Goal: Obtain resource: Download file/media

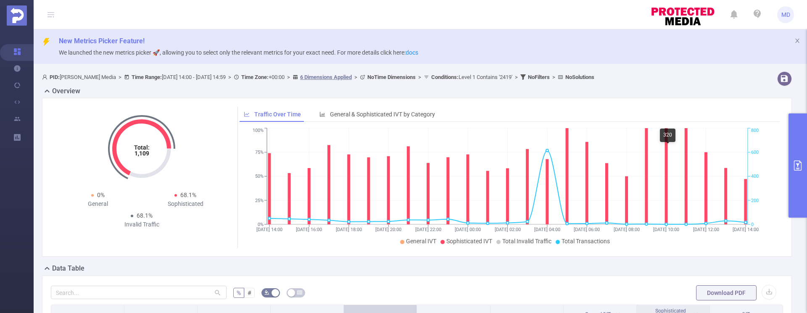
scroll to position [230, 0]
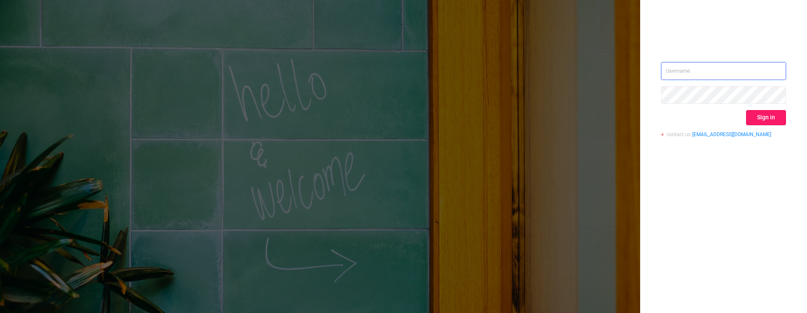
type input "mary@lunamedia.io"
click at [749, 115] on button "Sign in" at bounding box center [766, 117] width 40 height 15
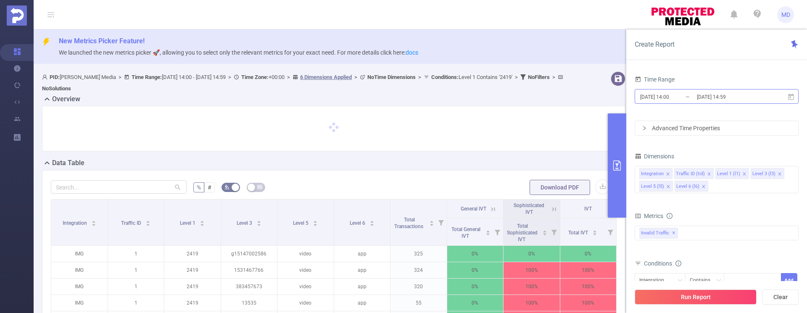
click at [691, 95] on input "[DATE] 14:00" at bounding box center [674, 96] width 68 height 11
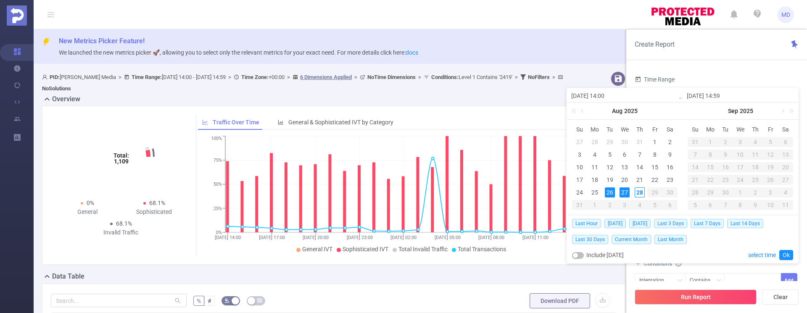
click at [627, 190] on div "27" at bounding box center [625, 193] width 10 height 10
type input "2025-08-27 14:00"
click at [791, 253] on link "Ok" at bounding box center [787, 255] width 14 height 10
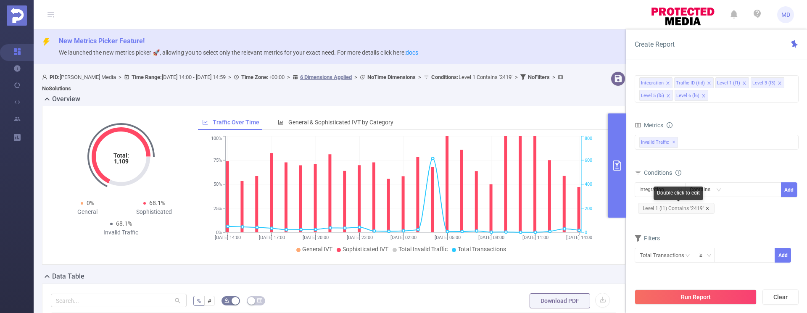
click at [706, 208] on icon "icon: close" at bounding box center [707, 208] width 3 height 3
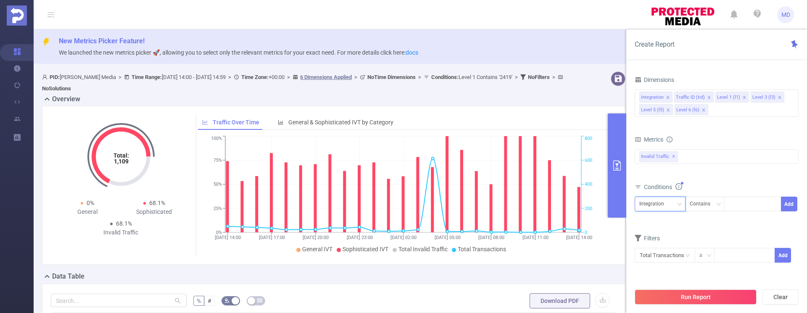
click at [673, 205] on div "Integration" at bounding box center [661, 204] width 42 height 14
click at [656, 249] on li "Level 1 (l1)" at bounding box center [660, 248] width 51 height 13
click at [739, 211] on div at bounding box center [753, 204] width 58 height 15
type input "1749"
click at [791, 206] on button "Add" at bounding box center [789, 204] width 16 height 15
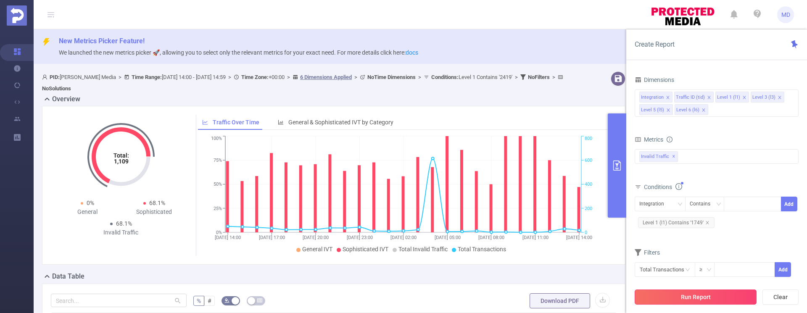
click at [704, 293] on button "Run Report" at bounding box center [696, 297] width 122 height 15
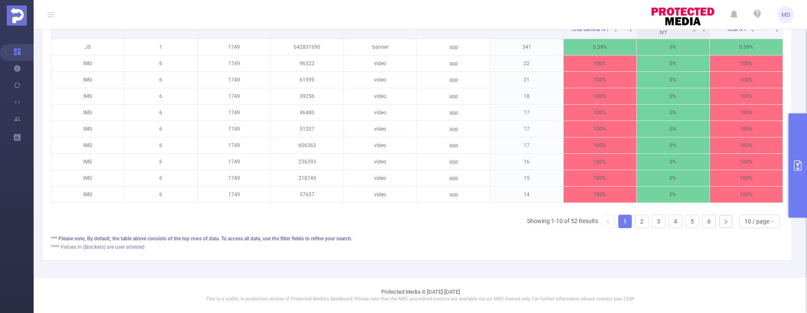
scroll to position [145, 0]
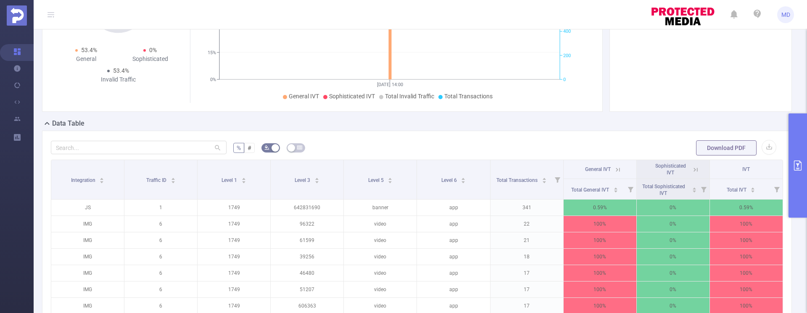
click at [797, 172] on button "primary" at bounding box center [798, 166] width 19 height 104
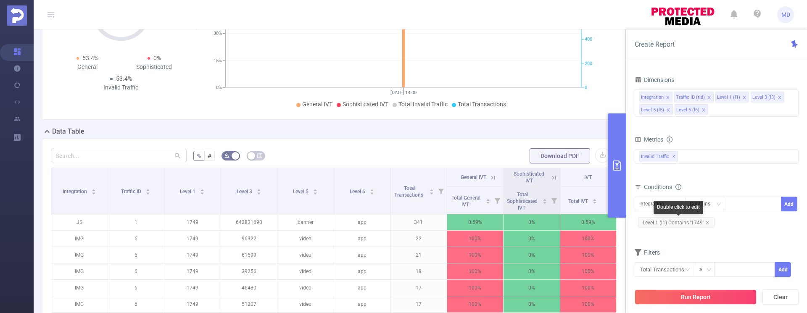
click at [707, 223] on icon "icon: close" at bounding box center [707, 222] width 3 height 3
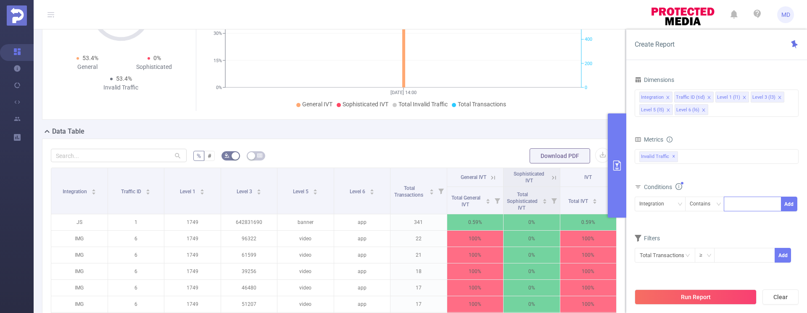
click at [730, 206] on input at bounding box center [731, 204] width 4 height 11
click at [677, 205] on icon "icon: down" at bounding box center [679, 204] width 5 height 5
click at [659, 251] on li "Level 1 (l1)" at bounding box center [660, 248] width 51 height 13
click at [726, 208] on div at bounding box center [753, 204] width 58 height 15
type input "1747"
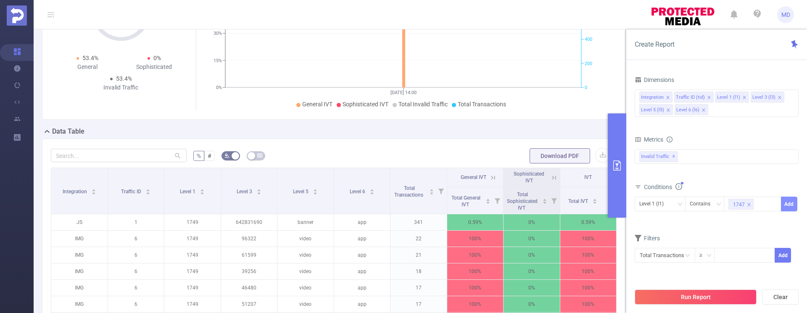
click at [787, 204] on button "Add" at bounding box center [789, 204] width 16 height 15
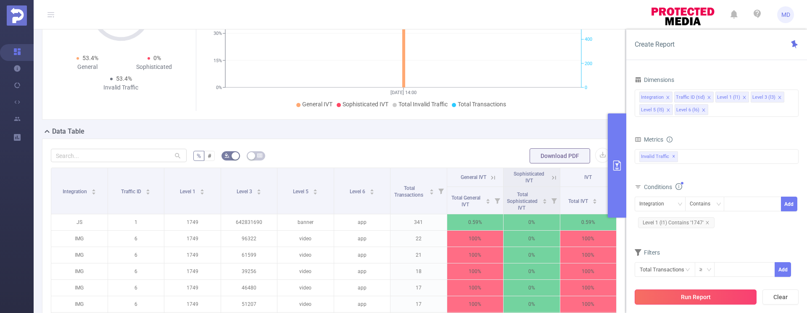
click at [690, 297] on button "Run Report" at bounding box center [696, 297] width 122 height 15
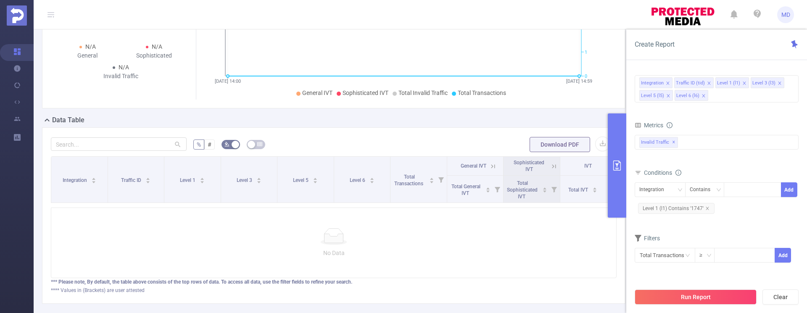
scroll to position [164, 0]
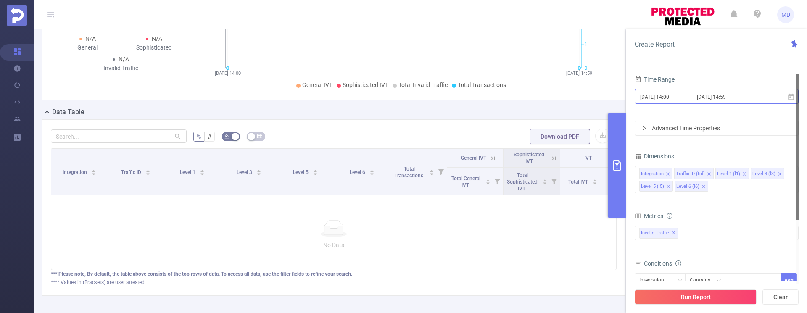
click at [695, 92] on input "2025-08-27 14:00" at bounding box center [674, 96] width 68 height 11
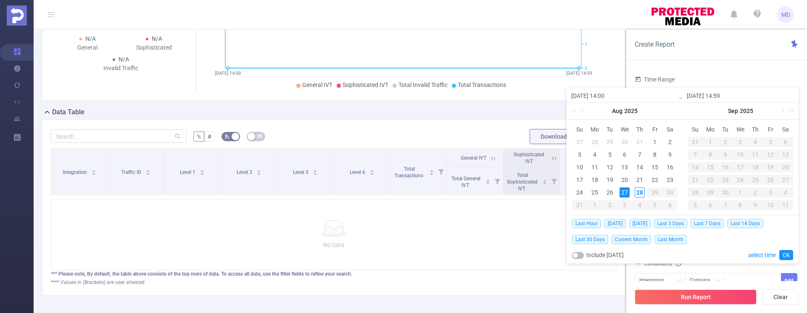
click at [626, 190] on div "27" at bounding box center [625, 193] width 10 height 10
click at [638, 190] on div "28" at bounding box center [640, 193] width 10 height 10
type input "2025-08-28 14:59"
click at [786, 251] on link "Ok" at bounding box center [787, 255] width 14 height 10
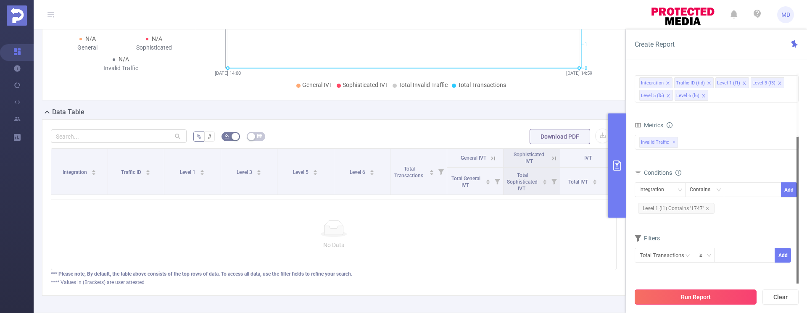
click at [722, 298] on button "Run Report" at bounding box center [696, 297] width 122 height 15
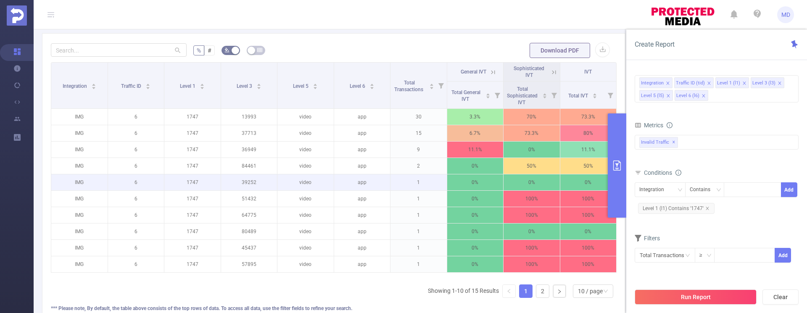
scroll to position [250, 0]
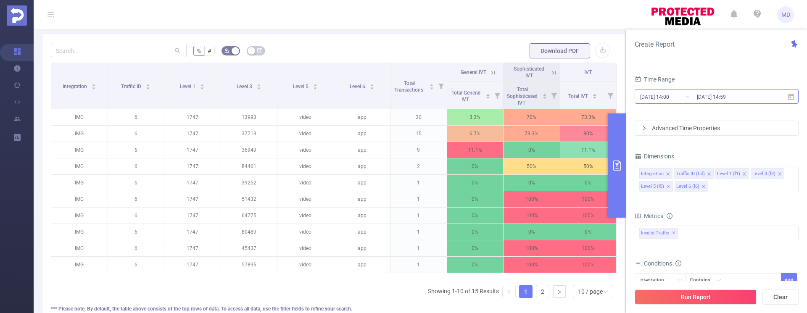
click at [733, 100] on input "2025-08-28 14:59" at bounding box center [730, 96] width 68 height 11
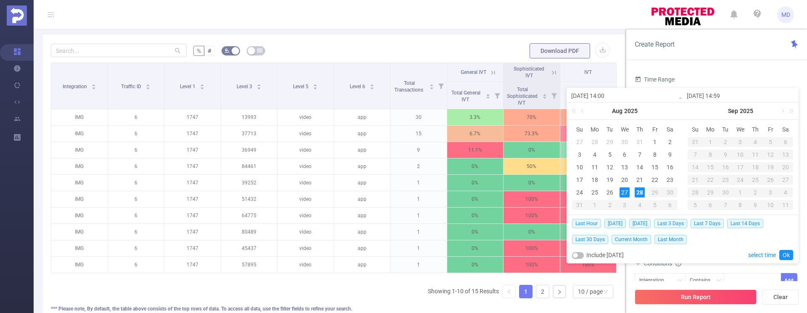
drag, startPoint x: 627, startPoint y: 179, endPoint x: 630, endPoint y: 183, distance: 4.5
click at [627, 179] on div "20" at bounding box center [625, 180] width 10 height 10
click at [638, 193] on div "28" at bounding box center [640, 193] width 10 height 10
type input "2025-08-20 14:00"
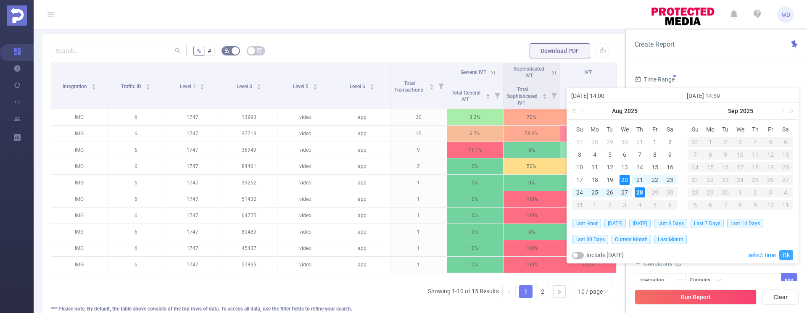
click at [785, 255] on link "Ok" at bounding box center [787, 255] width 14 height 10
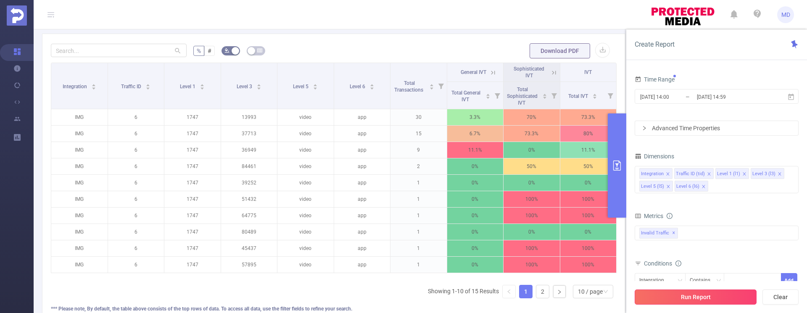
click at [705, 292] on button "Run Report" at bounding box center [696, 297] width 122 height 15
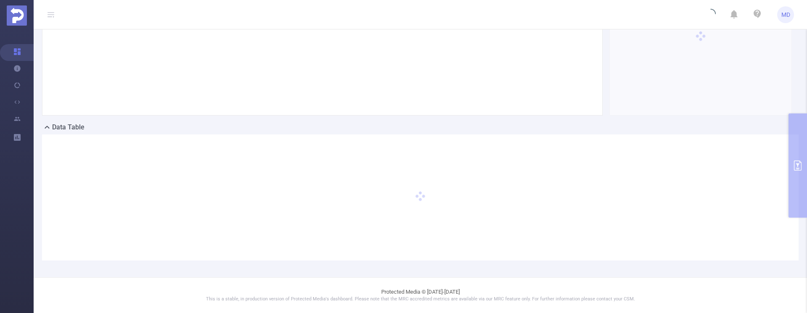
scroll to position [141, 0]
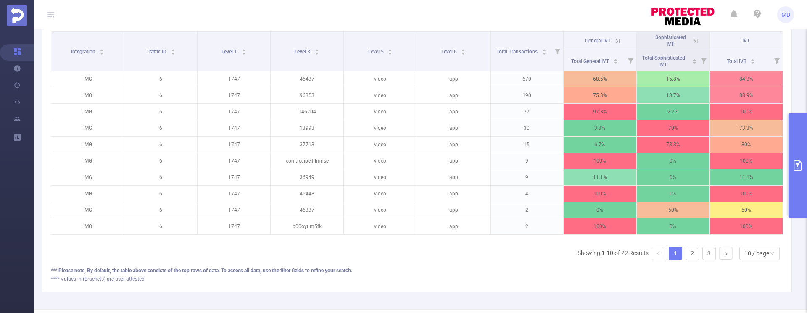
scroll to position [273, 0]
click at [764, 261] on div "10 / page" at bounding box center [760, 253] width 40 height 13
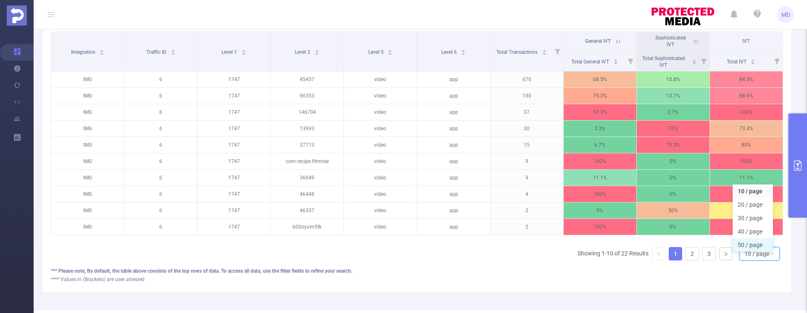
click at [755, 250] on li "50 / page" at bounding box center [753, 244] width 40 height 13
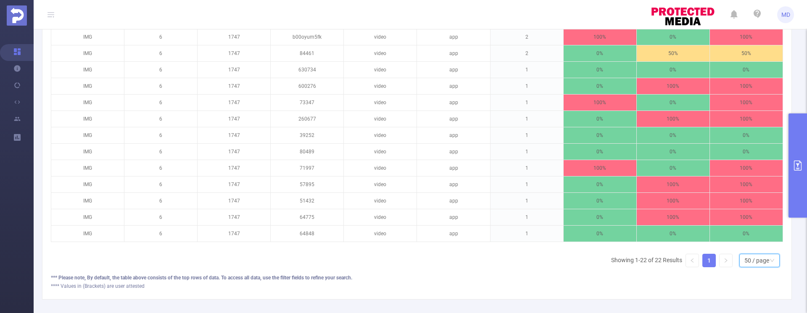
scroll to position [218, 0]
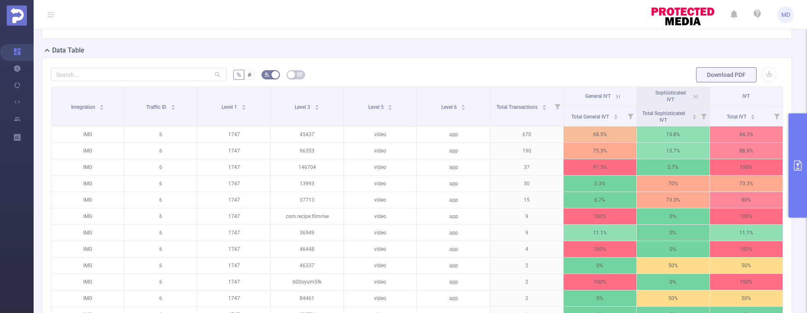
click at [796, 166] on icon "primary" at bounding box center [798, 166] width 10 height 10
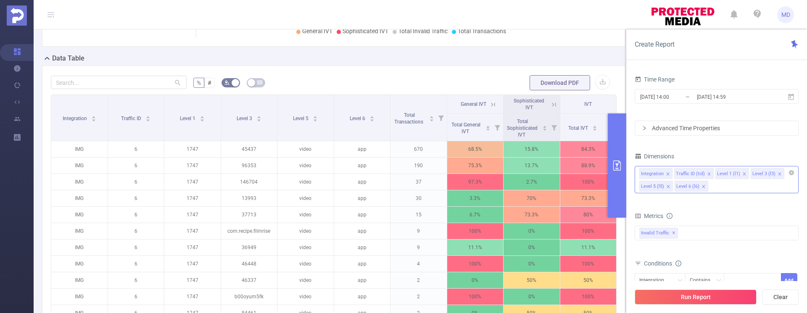
click at [722, 187] on div "Integration Traffic ID (tid) Level 1 (l1) Level 3 (l3) Level 5 (l5) Level 6 (l6)" at bounding box center [717, 179] width 164 height 27
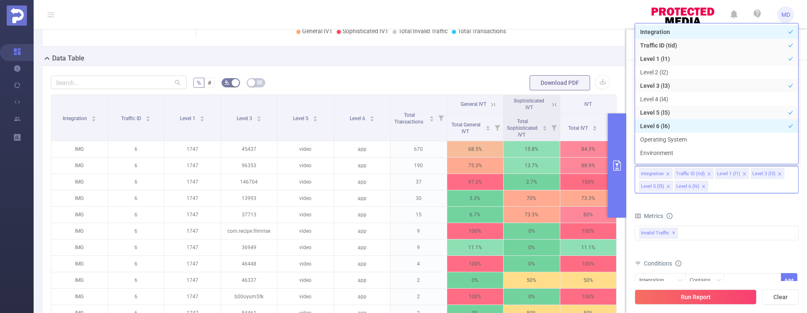
scroll to position [9, 0]
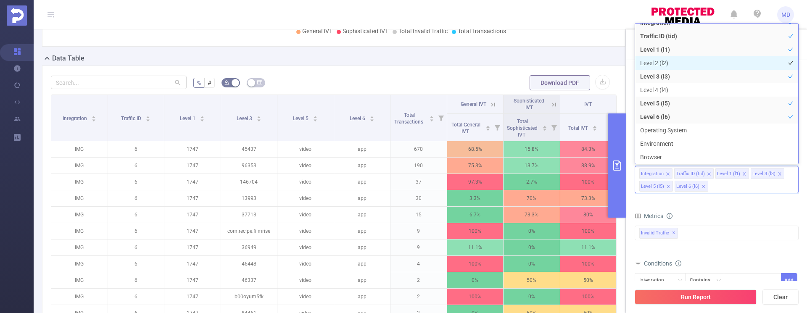
click at [661, 63] on li "Level 2 (l2)" at bounding box center [716, 62] width 163 height 13
click at [719, 296] on button "Run Report" at bounding box center [696, 297] width 122 height 15
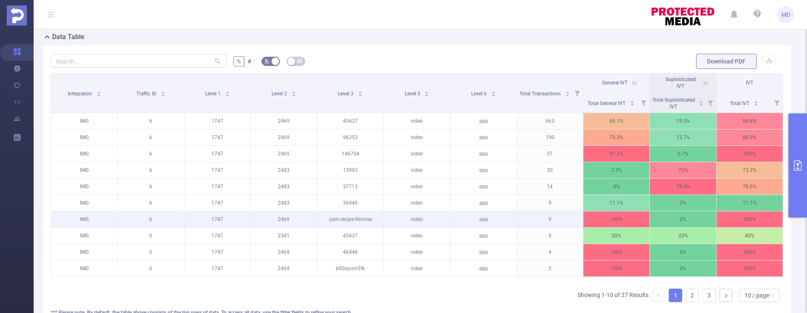
scroll to position [214, 0]
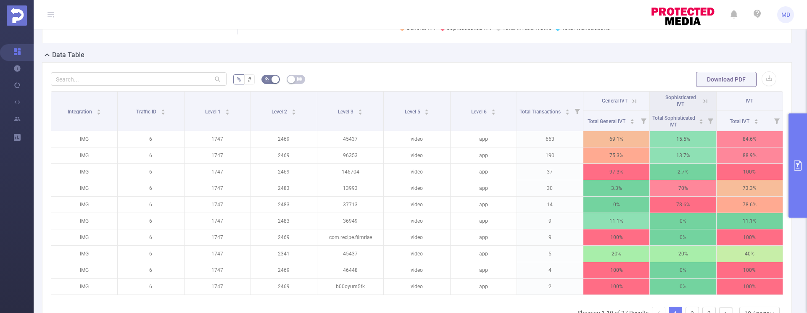
click at [799, 170] on button "primary" at bounding box center [798, 166] width 19 height 104
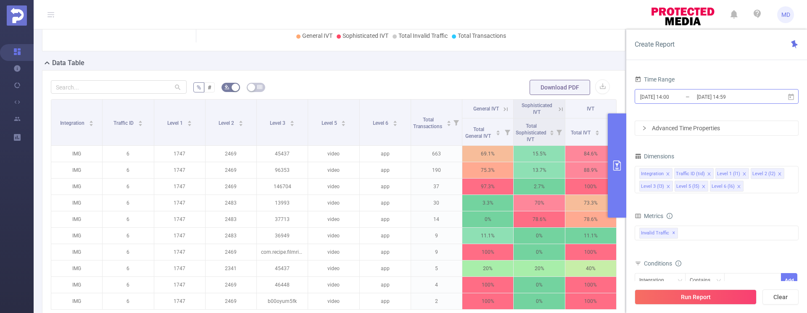
click at [732, 96] on input "2025-08-28 14:59" at bounding box center [730, 96] width 68 height 11
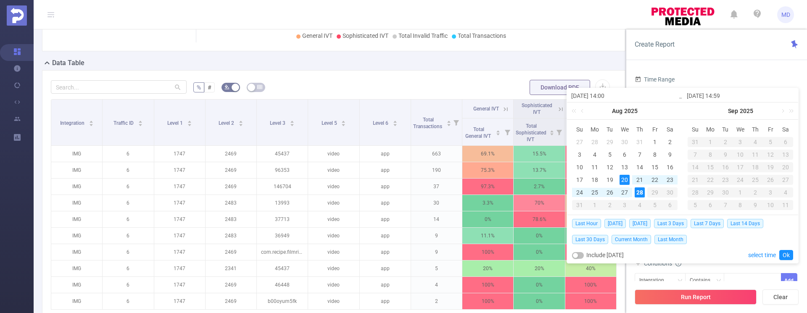
click at [629, 190] on td "27" at bounding box center [625, 192] width 15 height 13
click at [637, 192] on div "28" at bounding box center [640, 193] width 10 height 10
type input "2025-08-27 14:00"
click at [786, 253] on link "Ok" at bounding box center [787, 255] width 14 height 10
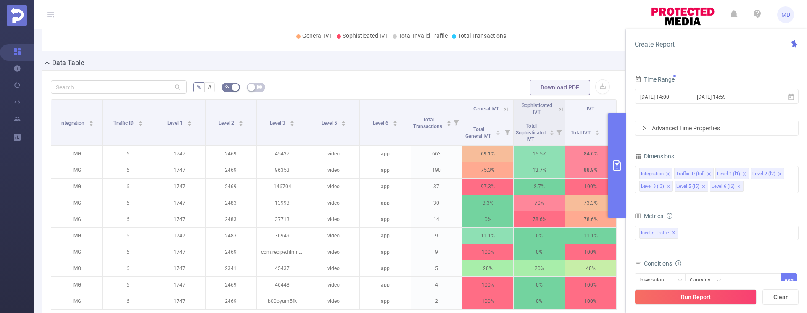
click at [709, 296] on button "Run Report" at bounding box center [696, 297] width 122 height 15
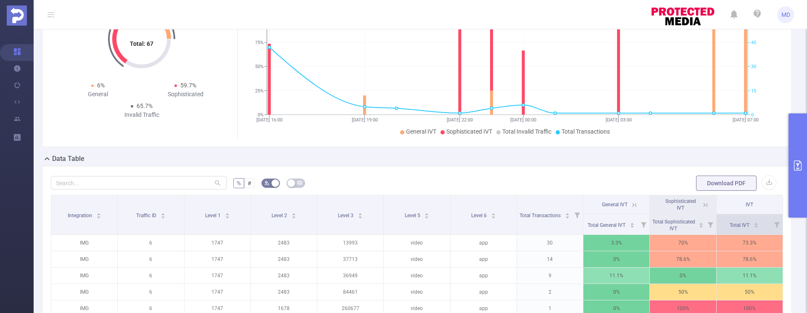
scroll to position [169, 0]
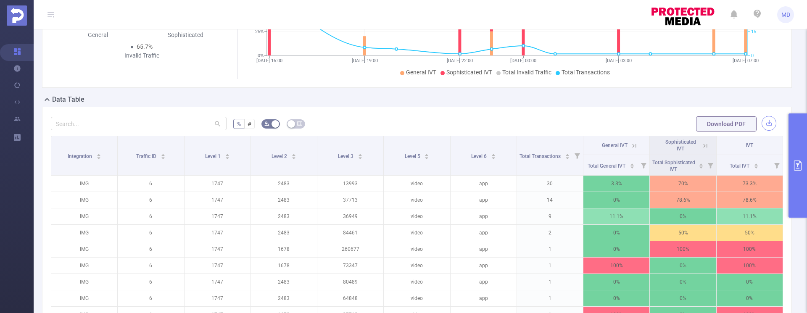
click at [762, 123] on button "button" at bounding box center [769, 123] width 15 height 15
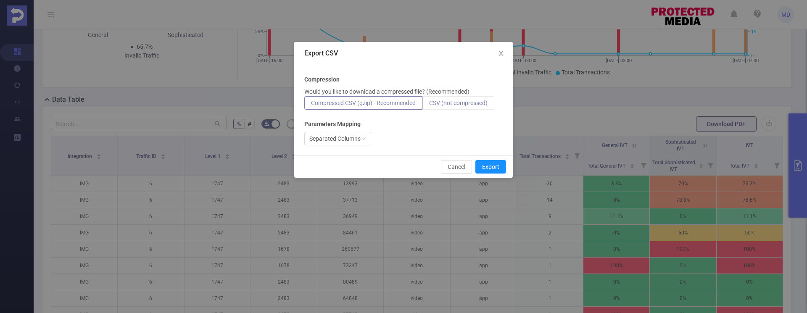
click at [454, 104] on span "CSV (not compressed)" at bounding box center [458, 103] width 58 height 7
click at [429, 105] on input "CSV (not compressed)" at bounding box center [429, 105] width 0 height 0
click at [485, 166] on button "Export" at bounding box center [491, 166] width 31 height 13
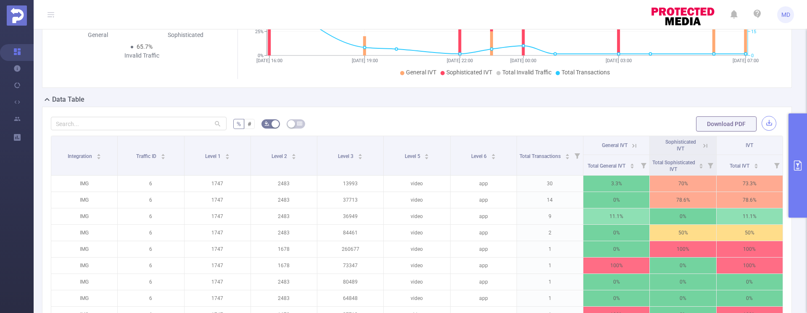
click at [763, 124] on button "button" at bounding box center [769, 123] width 15 height 15
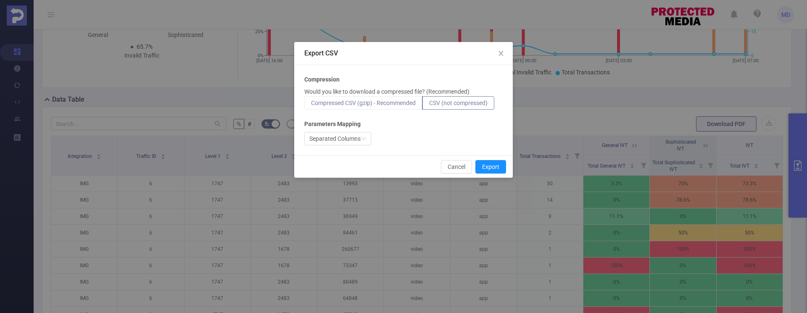
click at [382, 106] on label "Compressed CSV (gzip) - Recommended" at bounding box center [363, 102] width 118 height 13
click at [311, 105] on input "Compressed CSV (gzip) - Recommended" at bounding box center [311, 105] width 0 height 0
click at [359, 138] on div "Separated Columns" at bounding box center [334, 138] width 51 height 13
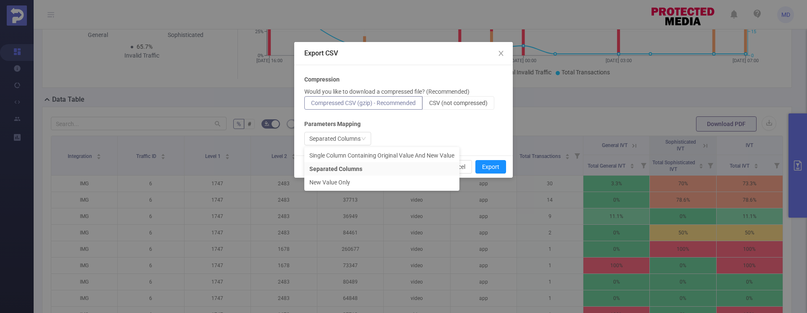
click at [410, 130] on div "Compression Would you like to download a compressed file? (Recommended) Compres…" at bounding box center [403, 110] width 198 height 70
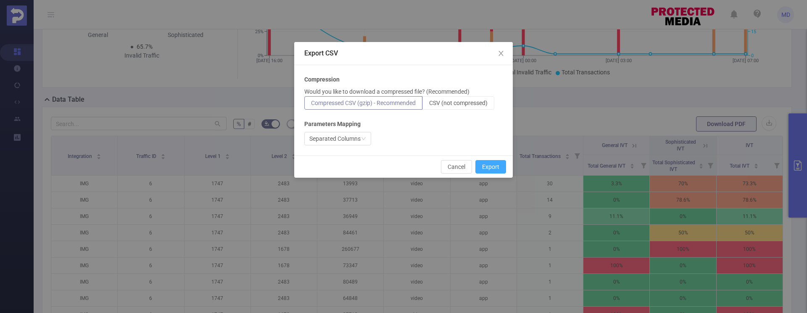
click at [499, 169] on button "Export" at bounding box center [491, 166] width 31 height 13
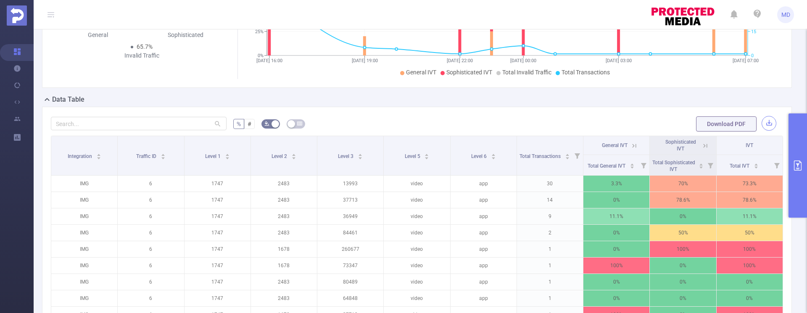
click at [766, 124] on button "button" at bounding box center [769, 123] width 15 height 15
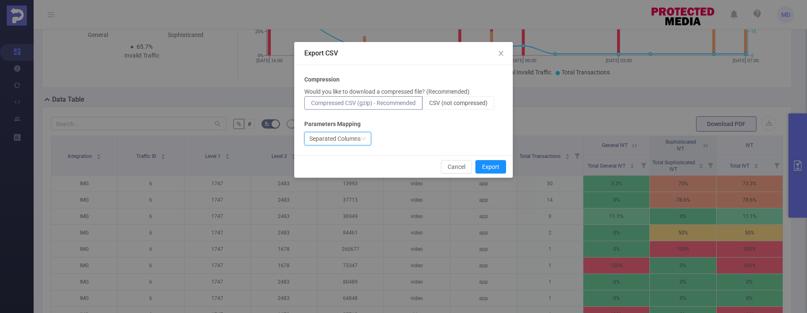
click at [366, 137] on icon "icon: down" at bounding box center [363, 138] width 5 height 5
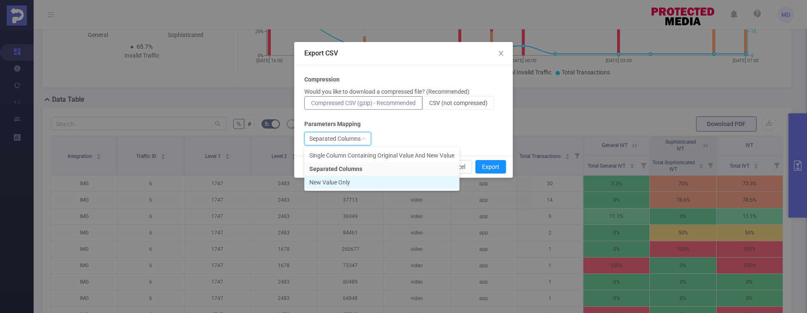
click at [333, 185] on li "New Value Only" at bounding box center [381, 182] width 155 height 13
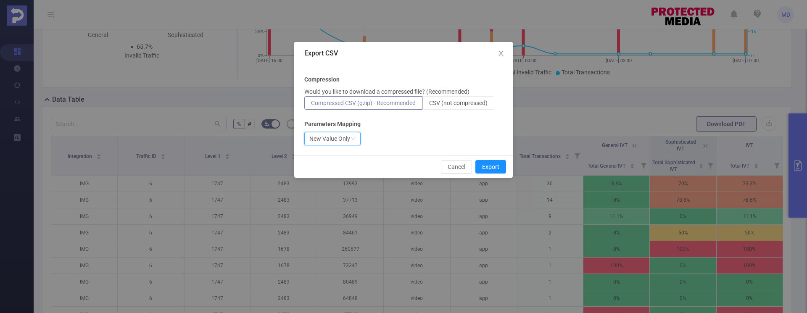
click at [353, 130] on div "Compression Would you like to download a compressed file? (Recommended) Compres…" at bounding box center [403, 110] width 198 height 70
click at [353, 138] on icon "icon: down" at bounding box center [353, 138] width 5 height 5
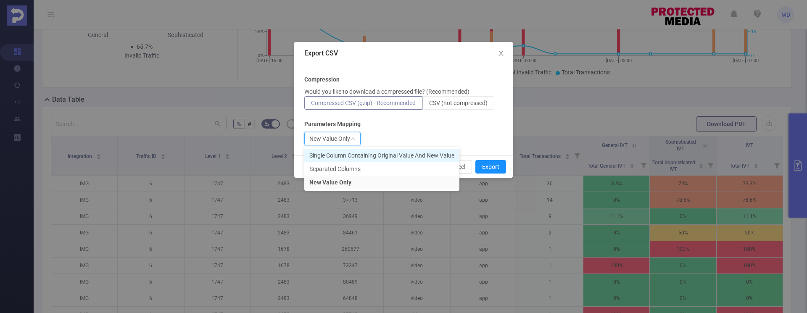
click at [344, 154] on li "Single Column Containing Original Value And New Value" at bounding box center [381, 155] width 155 height 13
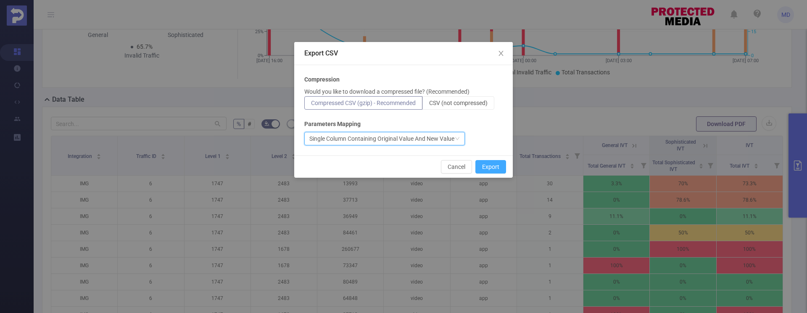
click at [496, 171] on button "Export" at bounding box center [491, 166] width 31 height 13
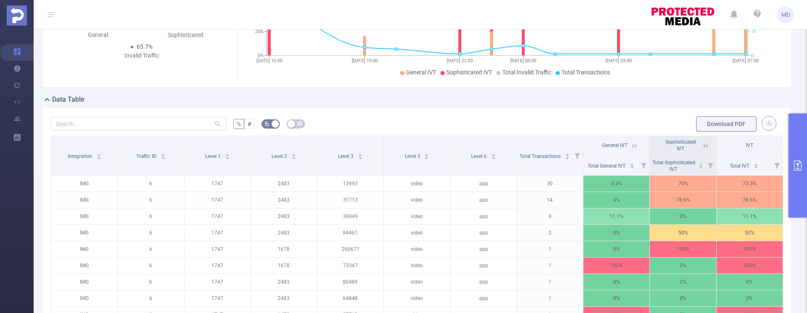
click at [763, 126] on button "button" at bounding box center [769, 123] width 15 height 15
